Goal: Find contact information: Find contact information

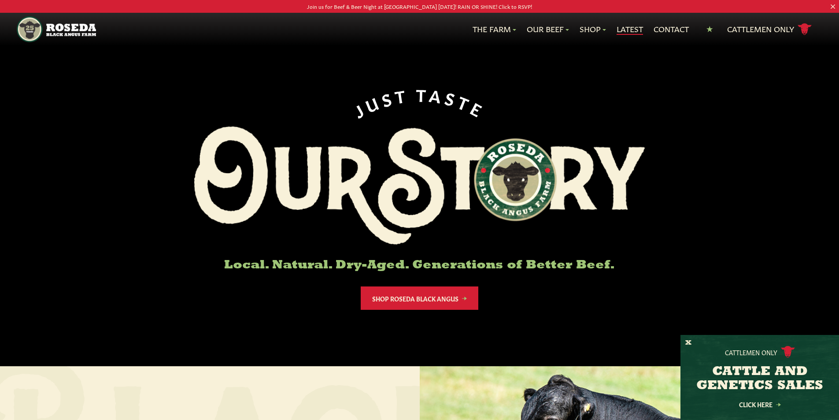
click at [631, 32] on link "Latest" at bounding box center [630, 28] width 26 height 11
click at [672, 26] on link "Contact" at bounding box center [671, 28] width 35 height 11
